Goal: Find specific page/section: Locate a particular part of the current website

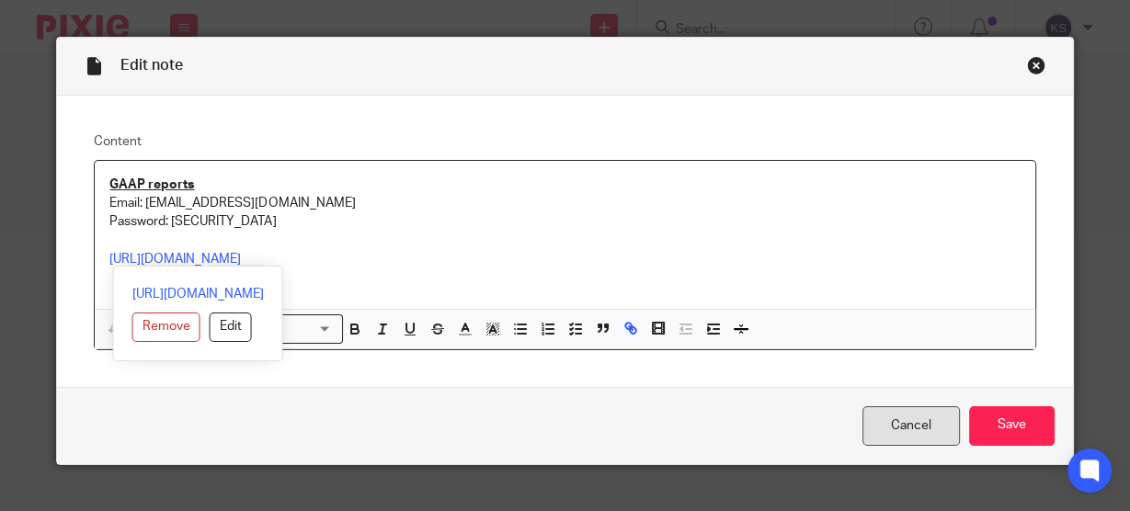
click at [889, 419] on link "Cancel" at bounding box center [911, 426] width 97 height 40
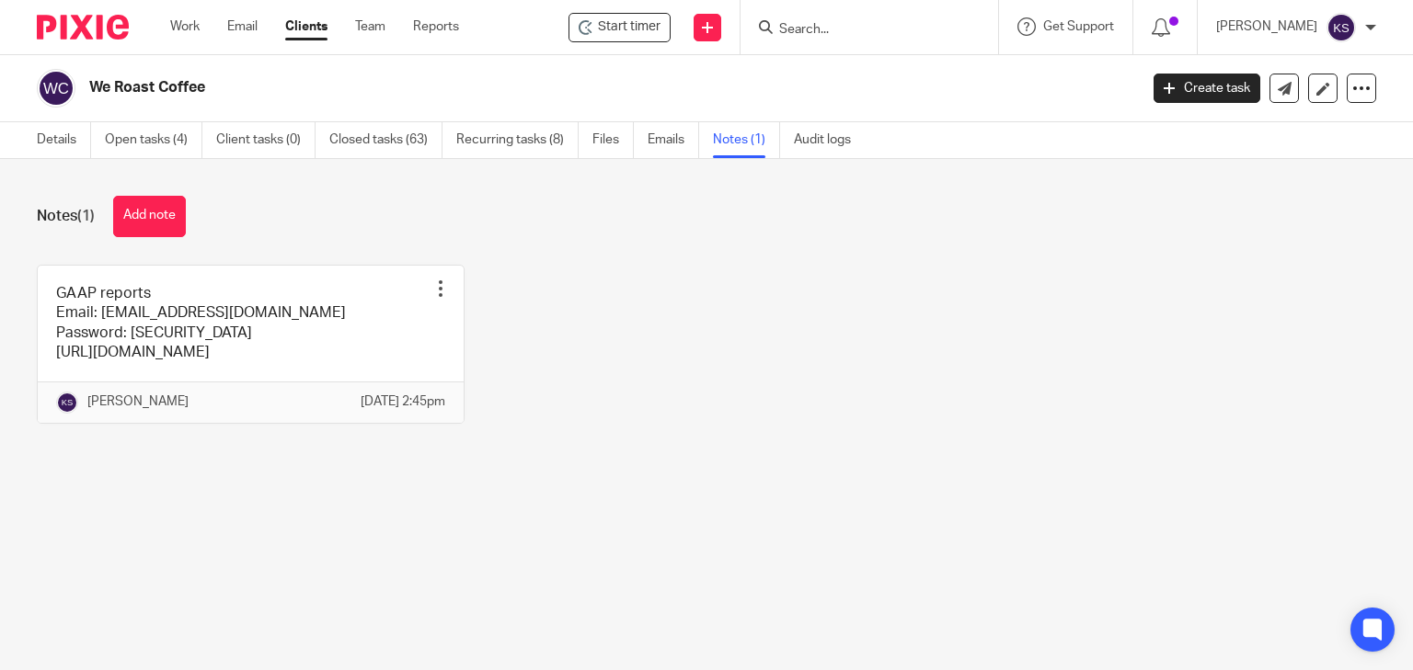
click at [804, 24] on input "Search" at bounding box center [860, 30] width 166 height 17
type input "fish"
click button "submit" at bounding box center [0, 0] width 0 height 0
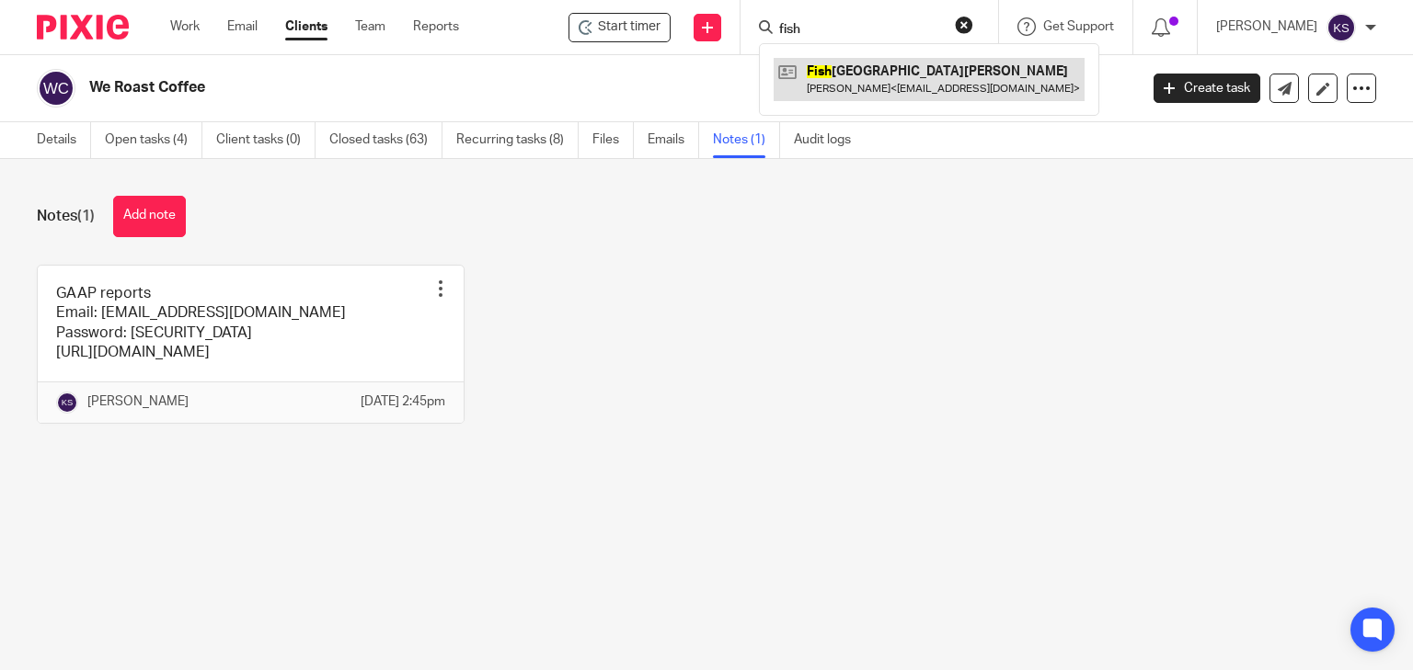
click at [871, 87] on link at bounding box center [928, 79] width 311 height 42
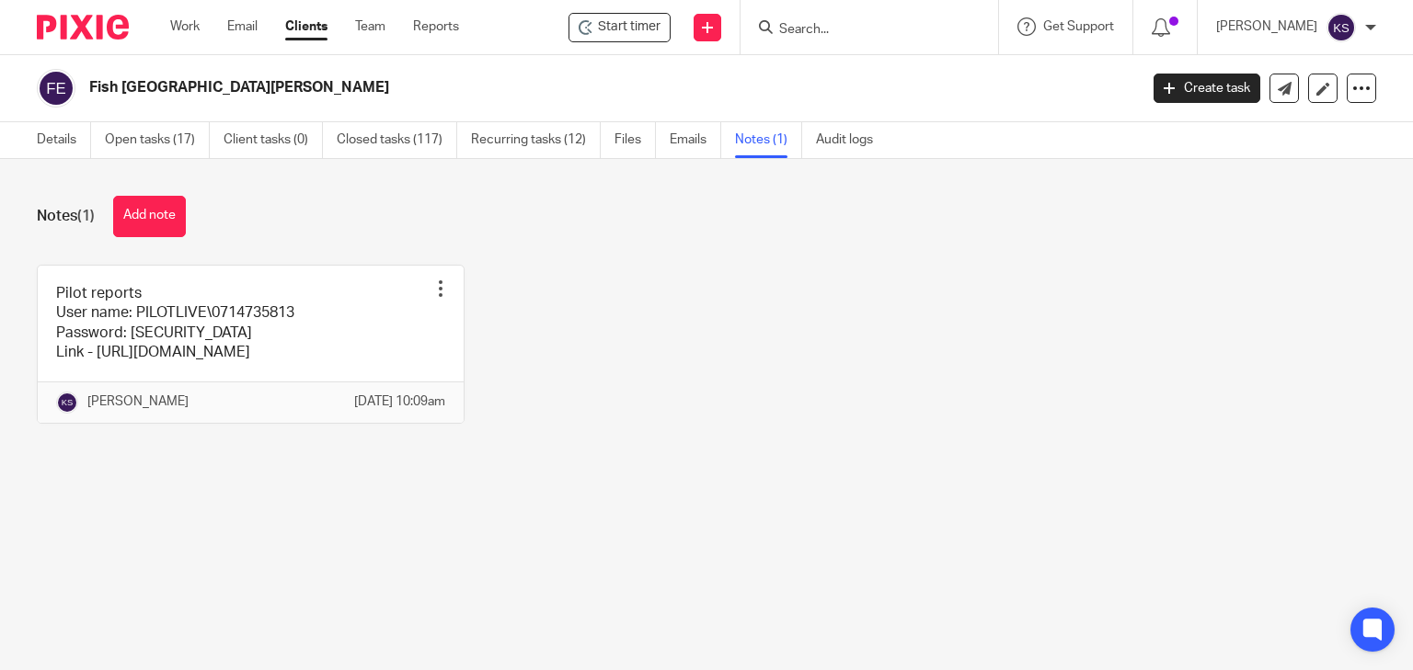
click at [363, 305] on link at bounding box center [251, 344] width 426 height 157
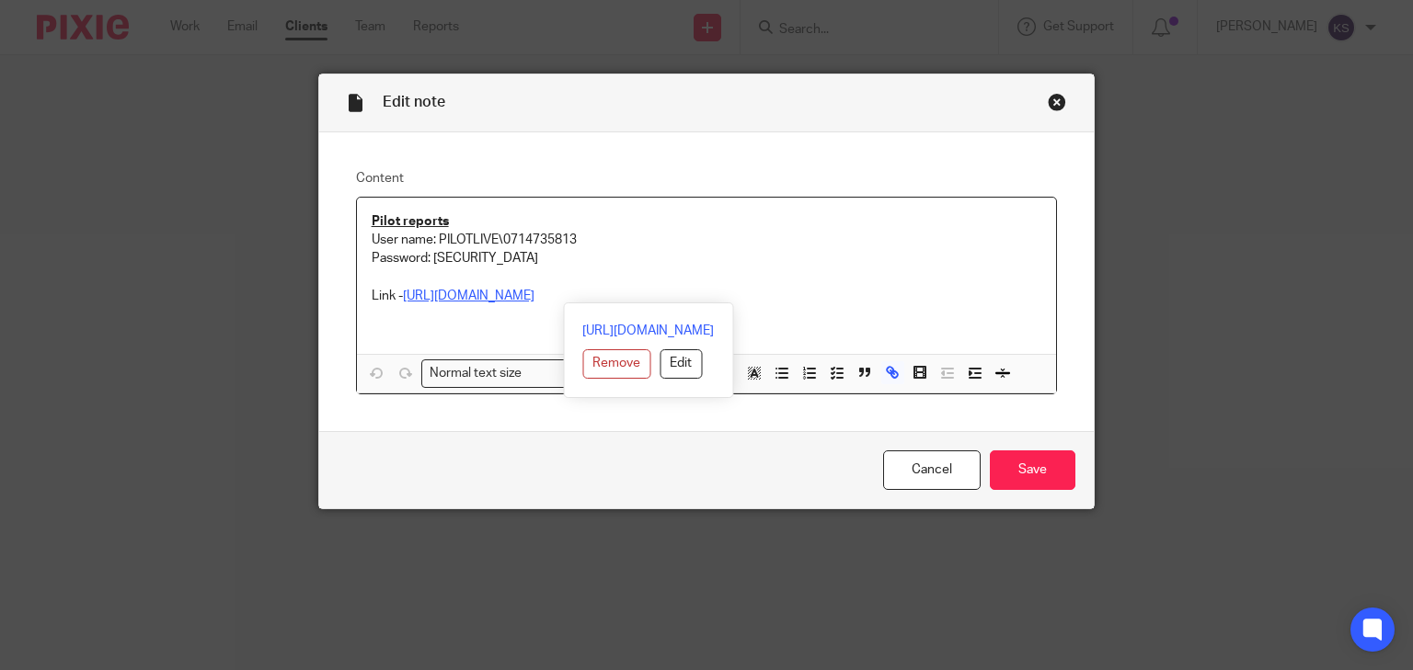
drag, startPoint x: 669, startPoint y: 294, endPoint x: 614, endPoint y: 295, distance: 54.3
click at [614, 295] on p "Link - [URL][DOMAIN_NAME]" at bounding box center [707, 296] width 670 height 18
click at [636, 249] on p "Password: [SECURITY_DATA]" at bounding box center [707, 258] width 670 height 18
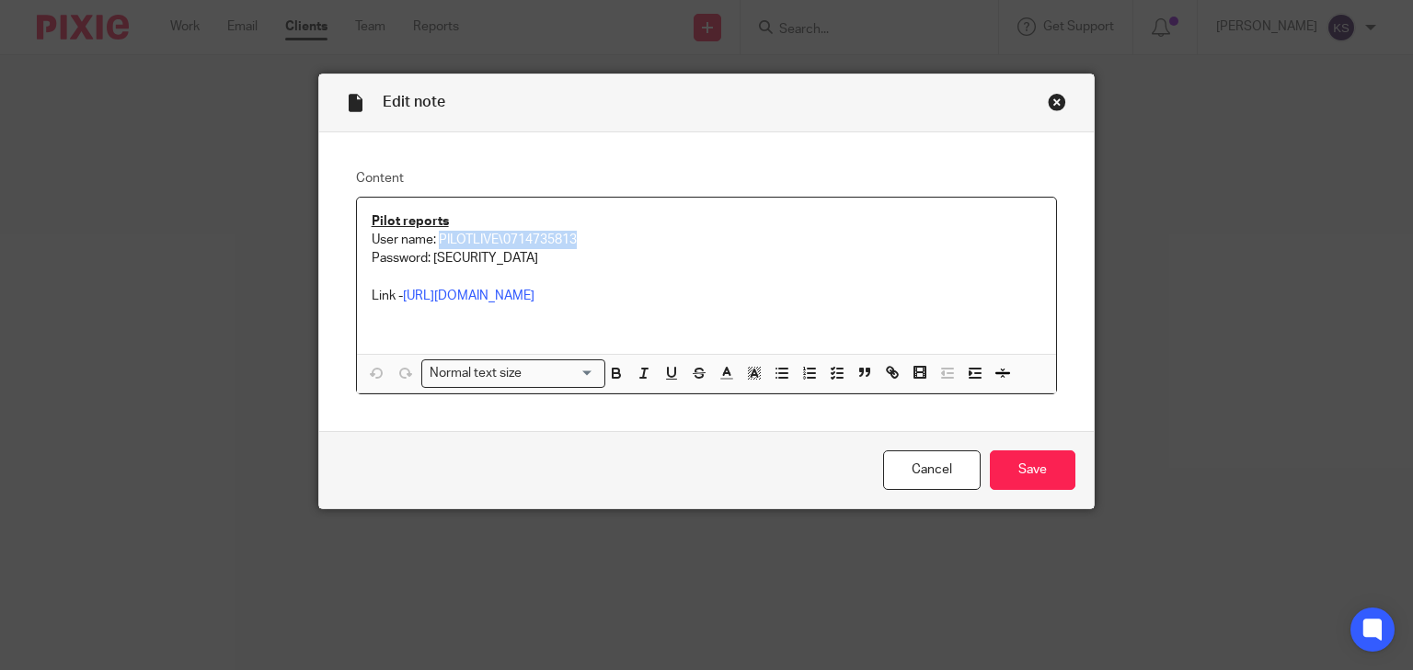
drag, startPoint x: 584, startPoint y: 236, endPoint x: 431, endPoint y: 235, distance: 152.7
click at [431, 235] on p "User name: PILOTLIVE\0714735813" at bounding box center [707, 240] width 670 height 18
copy p "PILOTLIVE\0714735813"
click at [500, 298] on link "[URL][DOMAIN_NAME]" at bounding box center [469, 296] width 132 height 13
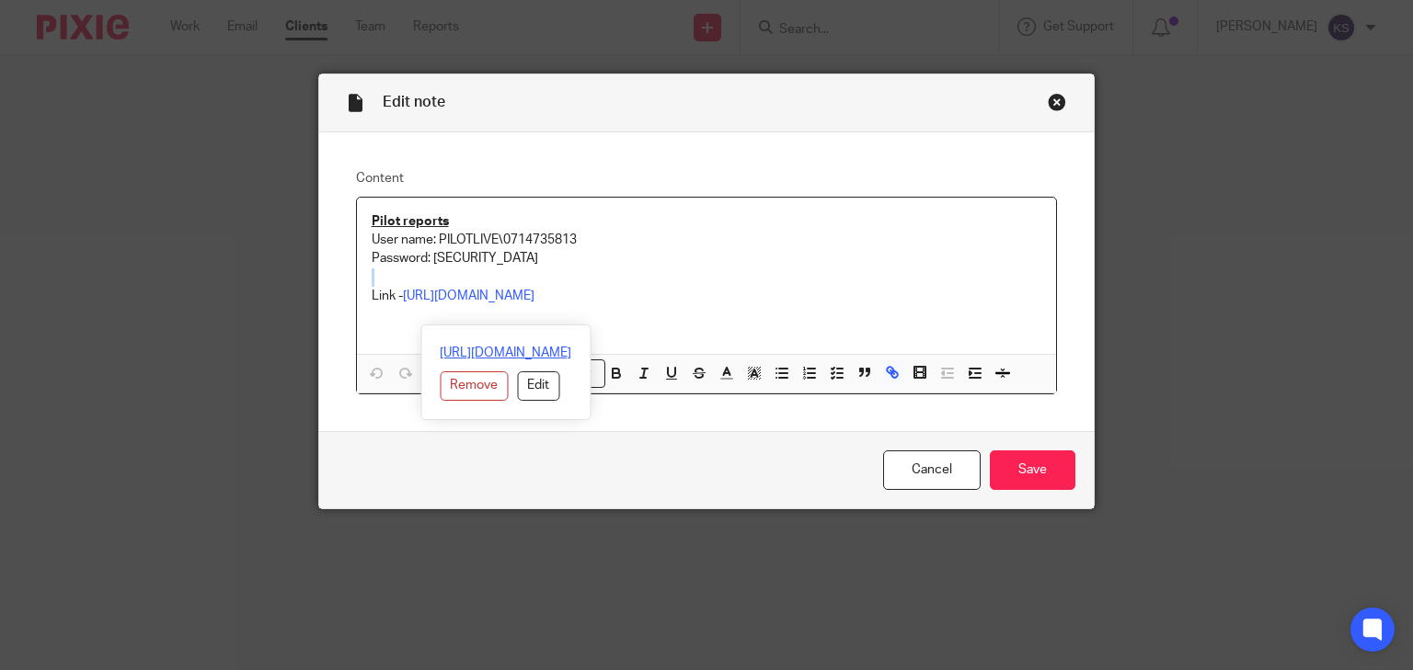
click at [527, 346] on link "[URL][DOMAIN_NAME]" at bounding box center [506, 353] width 132 height 18
